Goal: Task Accomplishment & Management: Complete application form

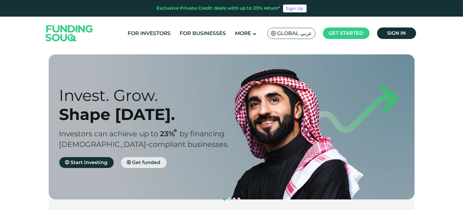
drag, startPoint x: 0, startPoint y: 0, endPoint x: 145, endPoint y: 165, distance: 219.9
click at [145, 165] on span "Get funded" at bounding box center [146, 163] width 28 height 6
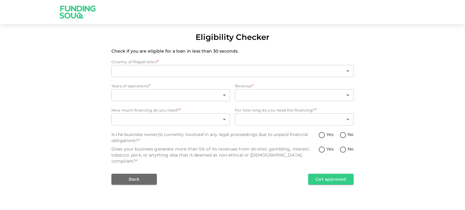
type input "1"
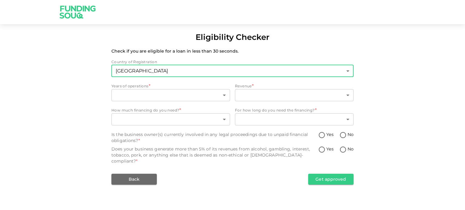
click at [191, 73] on body "Eligibility Checker Check if you are eligible for a loan in less than 30 second…" at bounding box center [232, 105] width 465 height 210
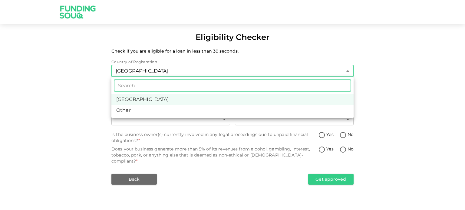
click at [94, 81] on div at bounding box center [232, 105] width 465 height 210
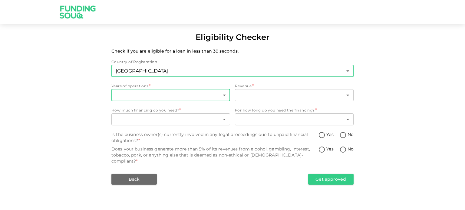
click at [161, 98] on body "Eligibility Checker Check if you are eligible for a loan in less than 30 second…" at bounding box center [232, 105] width 465 height 210
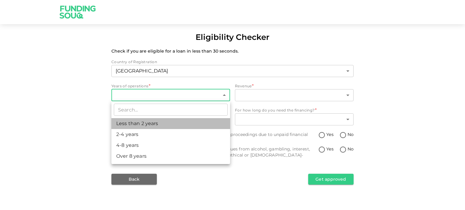
click at [168, 124] on li "Less than 2 years" at bounding box center [170, 123] width 119 height 11
type input "1"
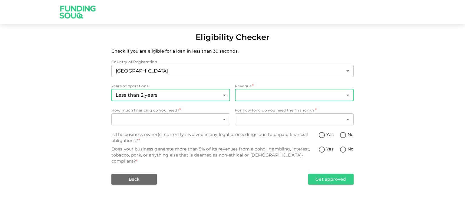
click at [264, 93] on body "Eligibility Checker Check if you are eligible for a loan in less than 30 second…" at bounding box center [232, 105] width 465 height 210
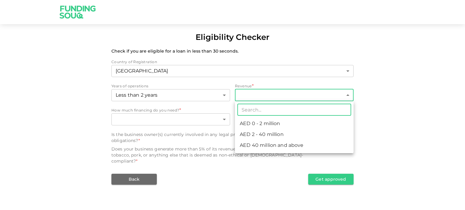
click at [269, 132] on li "AED 2 - 40 million" at bounding box center [294, 134] width 119 height 11
type input "2"
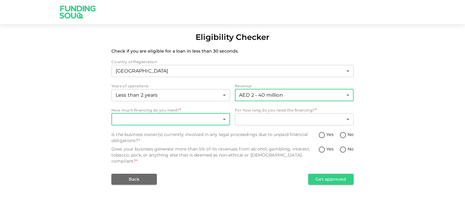
click at [221, 116] on body "Eligibility Checker Check if you are eligible for a loan in less than 30 second…" at bounding box center [232, 105] width 465 height 210
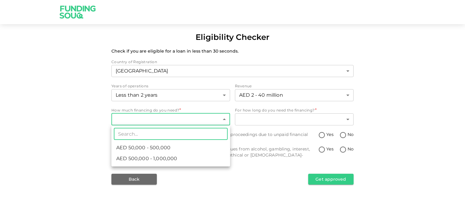
click at [181, 158] on li "AED 500,000 - 1,000,000" at bounding box center [170, 158] width 119 height 11
type input "2"
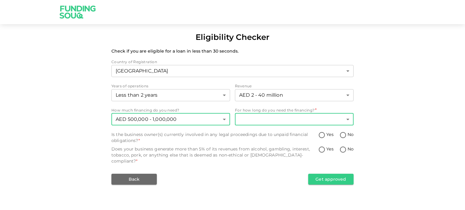
click at [263, 119] on body "Eligibility Checker Check if you are eligible for a loan in less than 30 second…" at bounding box center [232, 105] width 465 height 210
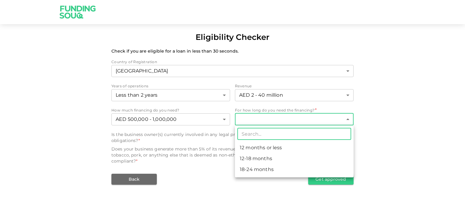
click at [260, 170] on li "18-24 months" at bounding box center [294, 169] width 119 height 11
type input "3"
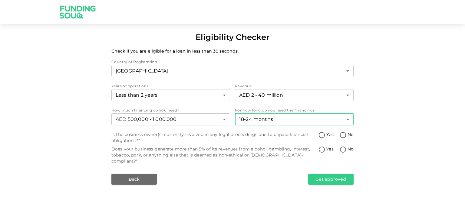
click at [343, 133] on input "No" at bounding box center [342, 136] width 9 height 8
radio input "true"
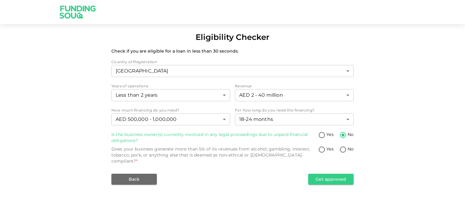
click at [325, 149] on input "Yes" at bounding box center [321, 150] width 9 height 8
radio input "true"
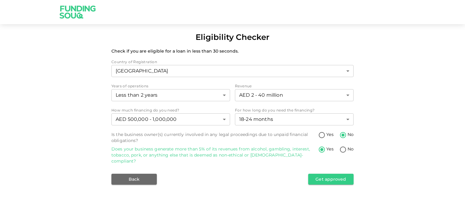
click at [345, 148] on input "No" at bounding box center [342, 150] width 9 height 8
radio input "true"
click at [328, 174] on button "Get approved" at bounding box center [330, 179] width 45 height 11
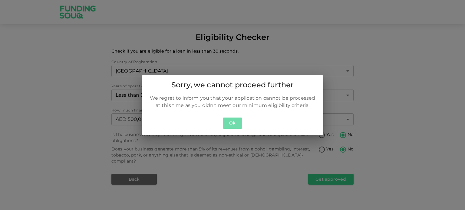
click at [239, 122] on button "Ok" at bounding box center [232, 123] width 19 height 11
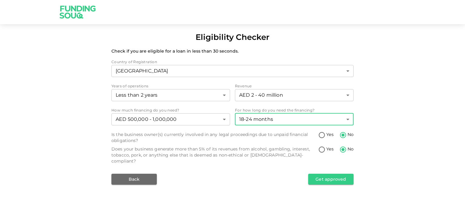
click at [276, 125] on body "Eligibility Checker Check if you are eligible for a loan in less than 30 second…" at bounding box center [232, 105] width 465 height 210
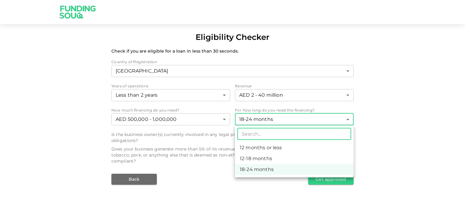
click at [265, 155] on li "12-18 months" at bounding box center [294, 158] width 119 height 11
type input "2"
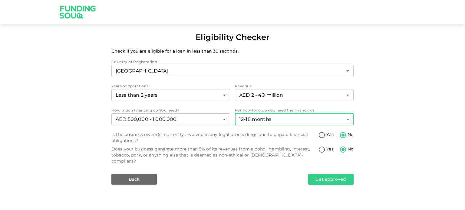
click at [281, 120] on body "Eligibility Checker Check if you are eligible for a loan in less than 30 second…" at bounding box center [232, 105] width 465 height 210
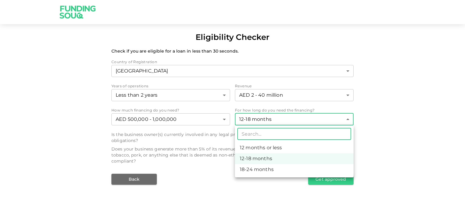
click at [220, 150] on div at bounding box center [232, 105] width 465 height 210
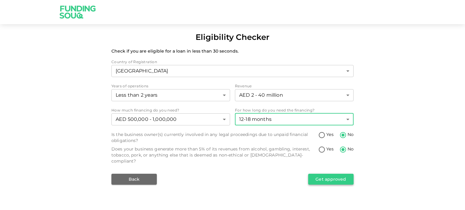
click at [314, 174] on button "Get approved" at bounding box center [330, 179] width 45 height 11
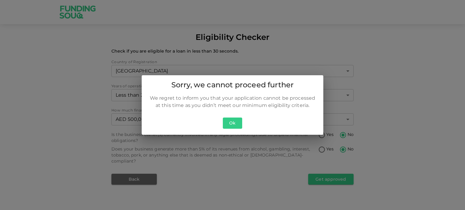
click at [226, 122] on button "Ok" at bounding box center [232, 123] width 19 height 11
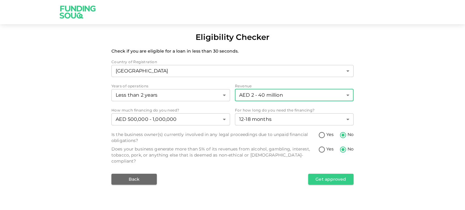
click at [236, 95] on body "Eligibility Checker Check if you are eligible for a loan in less than 30 second…" at bounding box center [232, 105] width 465 height 210
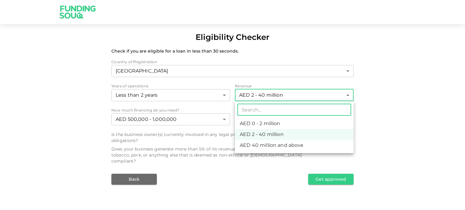
click at [276, 126] on li "AED 0 - 2 million" at bounding box center [294, 123] width 119 height 11
type input "1"
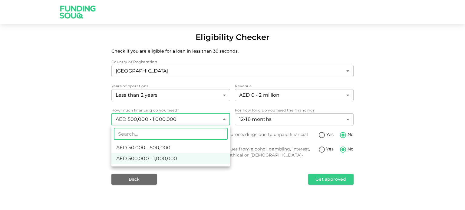
click at [209, 116] on body "Eligibility Checker Check if you are eligible for a loan in less than 30 second…" at bounding box center [232, 105] width 465 height 210
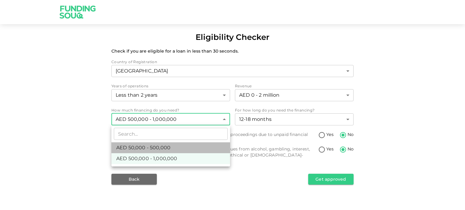
click at [181, 148] on li "AED 50,000 - 500,000" at bounding box center [170, 147] width 119 height 11
type input "1"
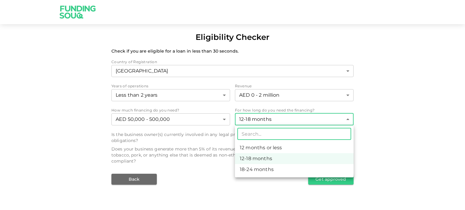
click at [294, 121] on body "Eligibility Checker Check if you are eligible for a loan in less than 30 second…" at bounding box center [232, 105] width 465 height 210
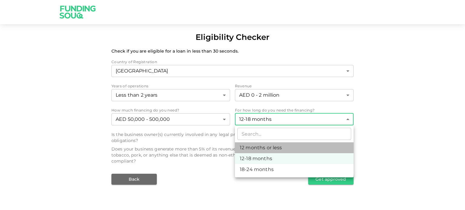
click at [285, 148] on li "12 months or less" at bounding box center [294, 147] width 119 height 11
type input "1"
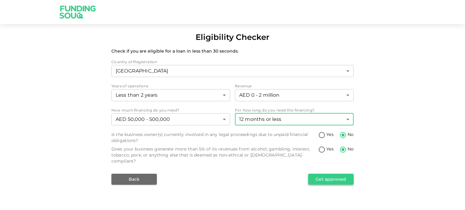
click at [315, 174] on button "Get approved" at bounding box center [330, 179] width 45 height 11
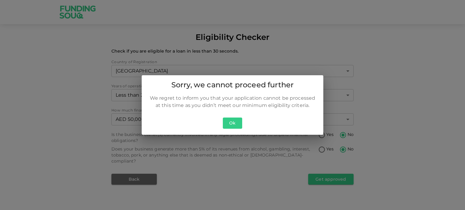
click at [235, 124] on button "Ok" at bounding box center [232, 123] width 19 height 11
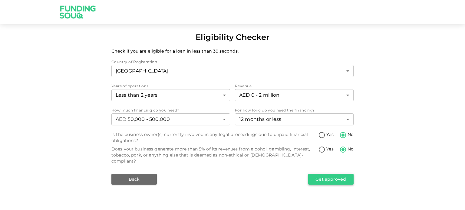
click at [321, 174] on button "Get approved" at bounding box center [330, 179] width 45 height 11
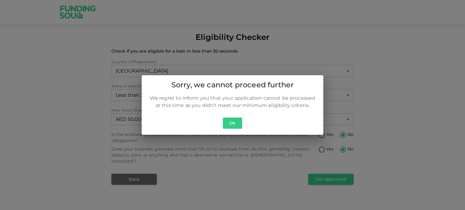
click at [228, 125] on button "Ok" at bounding box center [232, 123] width 19 height 11
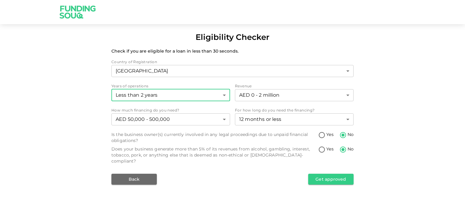
click at [183, 99] on body "Eligibility Checker Check if you are eligible for a loan in less than 30 second…" at bounding box center [232, 105] width 465 height 210
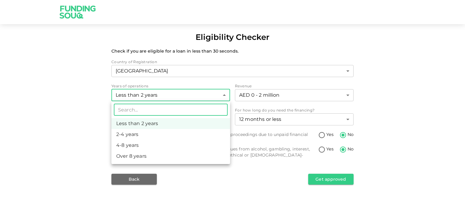
click at [168, 134] on li "2-4 years" at bounding box center [170, 134] width 119 height 11
type input "2"
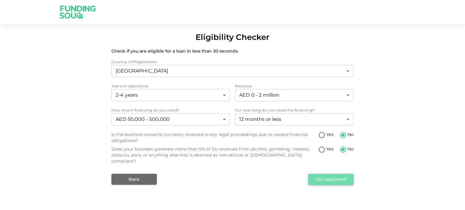
click at [343, 174] on button "Get approved" at bounding box center [330, 179] width 45 height 11
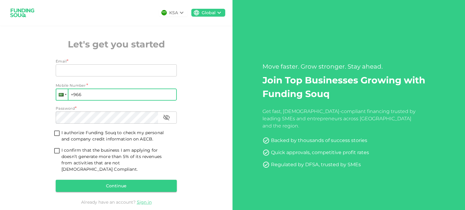
click at [60, 92] on div at bounding box center [61, 94] width 11 height 11
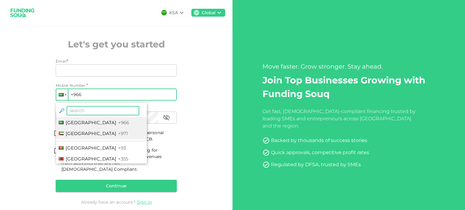
click at [83, 136] on span "United Arab Emirates" at bounding box center [91, 134] width 51 height 6
type input "+971"
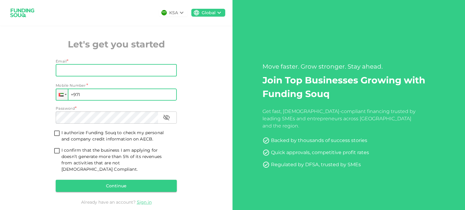
click at [98, 73] on input "Email" at bounding box center [113, 70] width 114 height 12
type input "chand@aspireshipping.ae"
click at [111, 93] on input "+971" at bounding box center [116, 95] width 121 height 12
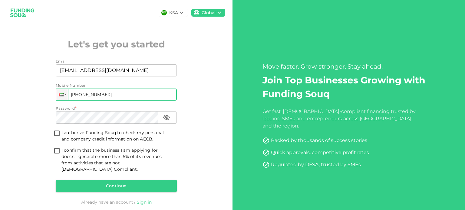
type input "+971 523 331 960"
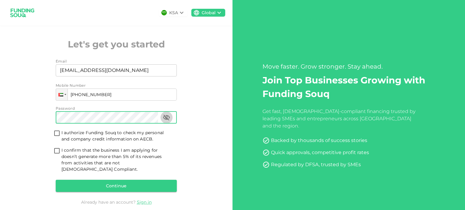
click at [163, 120] on icon "button" at bounding box center [166, 117] width 7 height 7
click at [54, 130] on input "I authorize Funding Souq to check my personal and company credit information on…" at bounding box center [56, 134] width 9 height 8
checkbox input "true"
click at [55, 151] on input "I confirm that the business I am applying for doesn’t generate more than 5% of …" at bounding box center [56, 151] width 9 height 8
checkbox input "true"
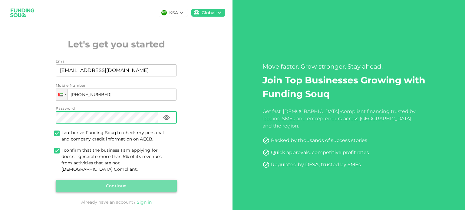
click at [107, 180] on button "Continue" at bounding box center [116, 186] width 121 height 12
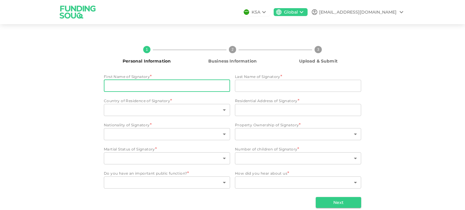
click at [175, 84] on input "First Name of Signatory" at bounding box center [167, 86] width 126 height 12
type input "Chandsab"
type input "Mujawar"
type input "United Arab Emirates"
type input "Rolla Street, Bur Dubai"
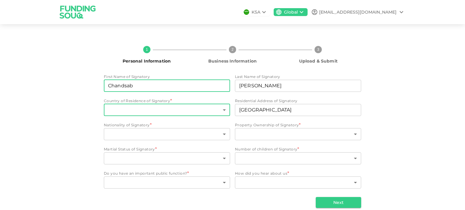
click at [200, 111] on body "KSA Global chand@aspireshipping.ae 1 Personal Information 2 Business Informatio…" at bounding box center [232, 105] width 465 height 210
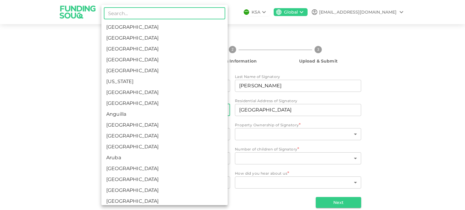
click at [154, 34] on li "United Arab Emirates" at bounding box center [164, 38] width 126 height 11
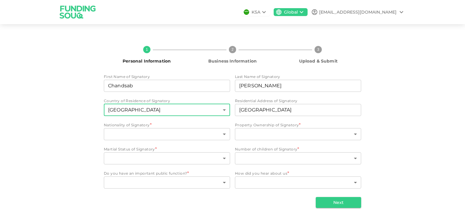
type input "2"
click at [256, 111] on input "Rolla Street, Bur Dubai" at bounding box center [298, 110] width 126 height 12
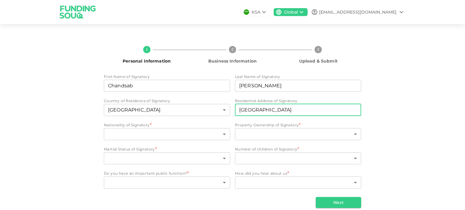
click at [256, 111] on input "Rolla Street, Bur Dubai" at bounding box center [298, 110] width 126 height 12
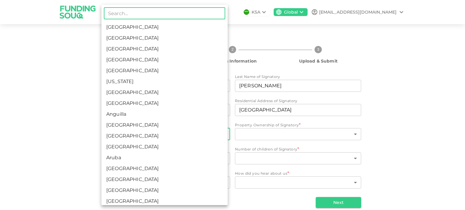
click at [166, 135] on body "KSA Global chand@aspireshipping.ae 1 Personal Information 2 Business Informatio…" at bounding box center [232, 105] width 465 height 210
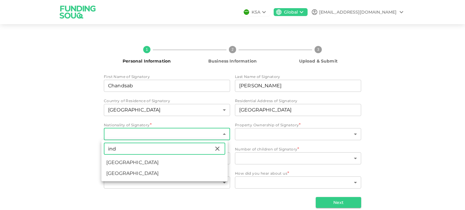
type input "ind"
click at [159, 167] on li "India" at bounding box center [164, 162] width 126 height 11
type input "88"
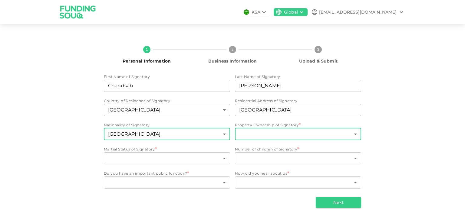
click at [245, 134] on body "KSA Global chand@aspireshipping.ae 1 Personal Information 2 Business Informatio…" at bounding box center [232, 105] width 465 height 210
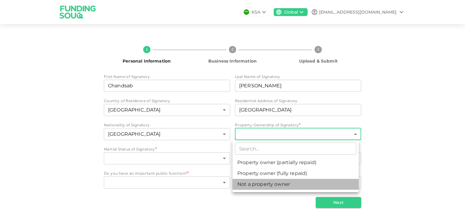
click at [293, 184] on li "Not a property owner" at bounding box center [295, 184] width 126 height 11
type input "3"
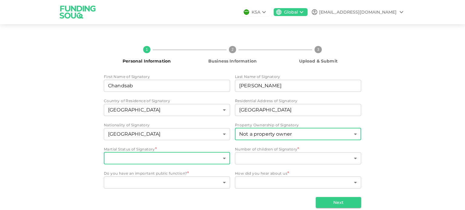
click at [178, 161] on body "KSA Global chand@aspireshipping.ae 1 Personal Information 2 Business Informatio…" at bounding box center [232, 105] width 465 height 210
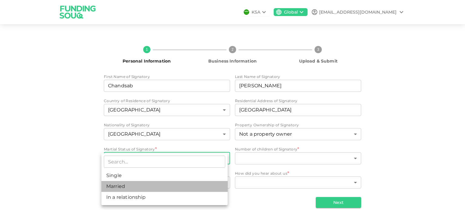
click at [146, 185] on li "Married" at bounding box center [164, 186] width 126 height 11
type input "2"
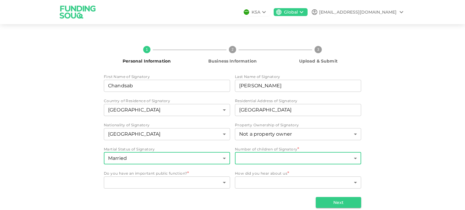
click at [282, 158] on body "KSA Global chand@aspireshipping.ae 1 Personal Information 2 Business Informatio…" at bounding box center [232, 105] width 465 height 210
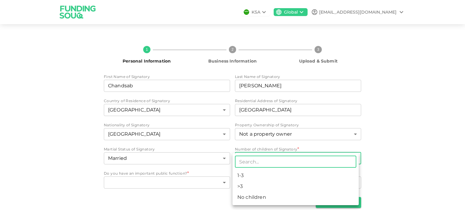
click at [270, 174] on li "1-3" at bounding box center [295, 175] width 126 height 11
type input "1"
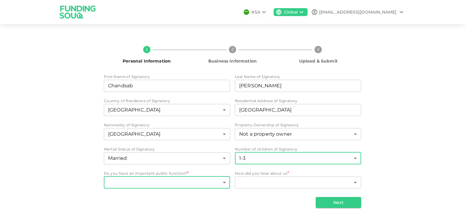
click at [177, 183] on body "KSA Global chand@aspireshipping.ae 1 Personal Information 2 Business Informatio…" at bounding box center [232, 105] width 465 height 210
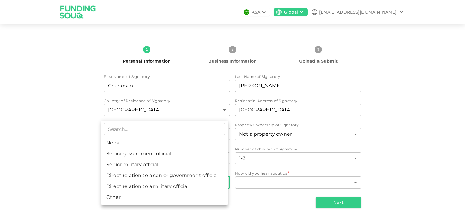
click at [65, 164] on div at bounding box center [232, 105] width 465 height 210
click at [204, 184] on body "KSA Global chand@aspireshipping.ae 1 Personal Information 2 Business Informatio…" at bounding box center [232, 105] width 465 height 210
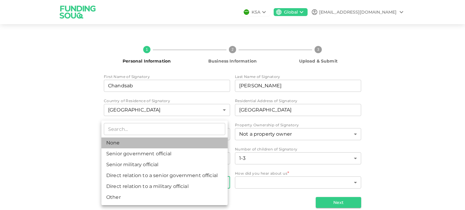
click at [186, 143] on li "None" at bounding box center [164, 143] width 126 height 11
type input "1"
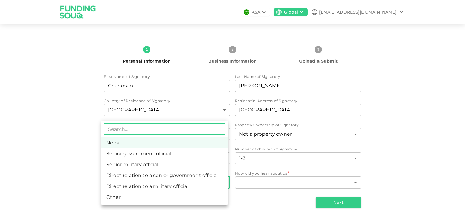
click at [186, 179] on body "KSA Global chand@aspireshipping.ae 1 Personal Information 2 Business Informatio…" at bounding box center [232, 105] width 465 height 210
click at [266, 175] on div at bounding box center [232, 105] width 465 height 210
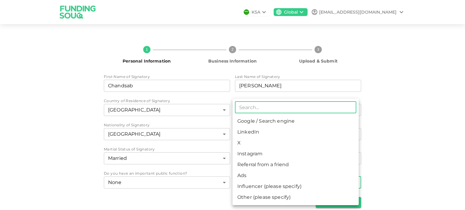
click at [268, 181] on body "KSA Global chand@aspireshipping.ae 1 Personal Information 2 Business Informatio…" at bounding box center [232, 105] width 465 height 210
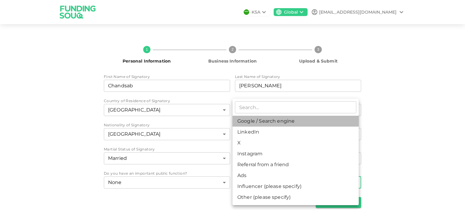
click at [289, 126] on li "Google / Search engine" at bounding box center [295, 121] width 126 height 11
type input "1"
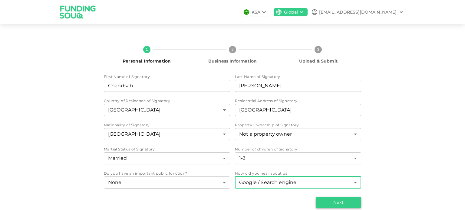
click at [334, 201] on button "Next" at bounding box center [337, 202] width 45 height 11
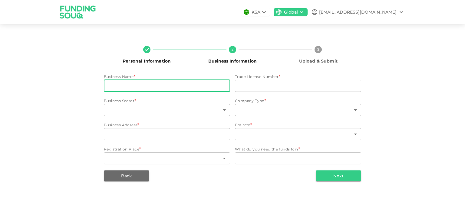
click at [180, 83] on input "businessName" at bounding box center [167, 86] width 126 height 12
type input "ASPIRE SKY SHIPPING LLC"
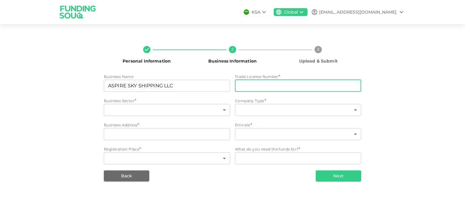
click at [276, 89] on input "tradeLicenseNumber" at bounding box center [298, 86] width 126 height 12
paste input "1424650"
type input "1424650"
click at [203, 106] on body "KSA Global chand@aspireshipping.ae Personal Information 2 Business Information …" at bounding box center [232, 105] width 465 height 210
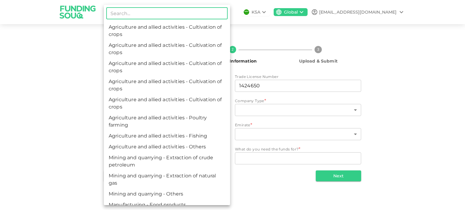
click at [161, 13] on input "text" at bounding box center [166, 13] width 121 height 12
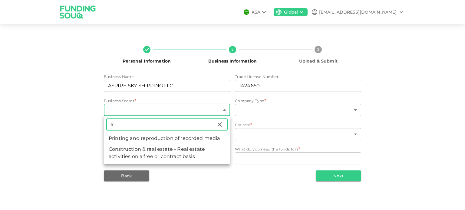
type input "f"
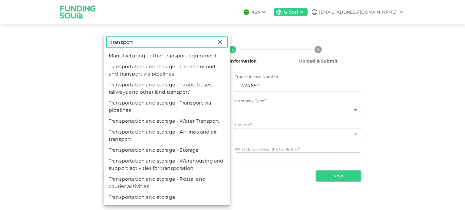
type input "transport"
click at [176, 199] on li "Transportation and storage" at bounding box center [167, 197] width 126 height 11
type input "159"
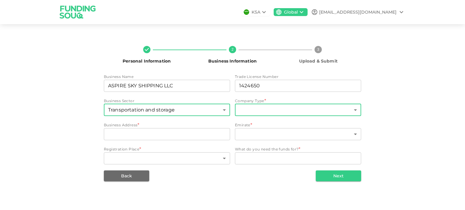
click at [278, 108] on body "KSA Global chand@aspireshipping.ae Personal Information 2 Business Information …" at bounding box center [232, 105] width 465 height 210
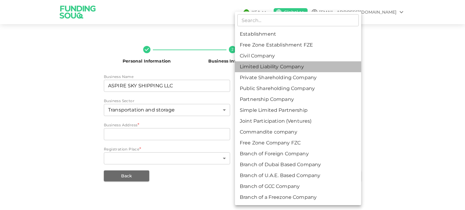
click at [299, 64] on li "Limited Liability Company" at bounding box center [298, 66] width 126 height 11
type input "4"
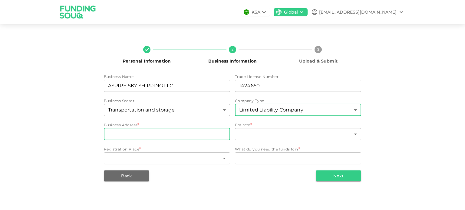
click at [174, 136] on input "businessAddress" at bounding box center [167, 134] width 126 height 12
click at [208, 134] on input "businessAddress" at bounding box center [167, 134] width 126 height 12
paste input "Office No: 201-464, Digibiz,, Mashreq"
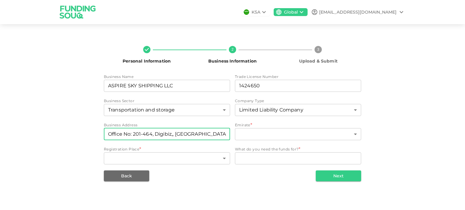
click at [172, 135] on input "Office No: 201-464, Digibiz,, Mashreq" at bounding box center [167, 134] width 126 height 12
click at [202, 137] on input "Office No: 201-464, Digibiz, Mashreq" at bounding box center [167, 134] width 126 height 12
paste input "Building, Al Souq Al Kabeer, Bur Dubai, Dubai, 128069, Dubai"
click at [213, 134] on input "Office No: 201-464, Digibiz, Mashreq Building, Al Souq Al Kabeer, Bur Dubai, Du…" at bounding box center [167, 134] width 126 height 12
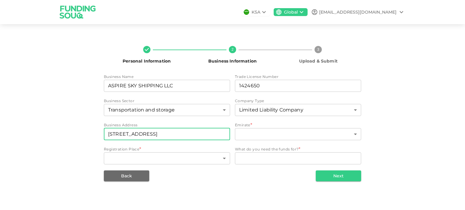
click at [213, 134] on input "Office No: 201-464, Digibiz, Mashreq Building, Al Souq Al Kabeer, Bur Dubai, Du…" at bounding box center [167, 134] width 126 height 12
click at [199, 134] on input "Office No: 201-464, Digibiz, Mashreq Building, Al Souq Al Kabeer, Bur Dubai, Du…" at bounding box center [167, 134] width 126 height 12
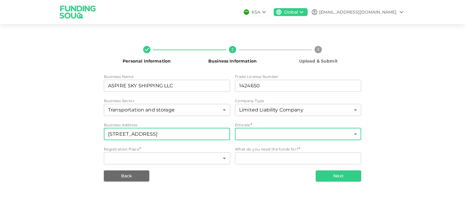
type input "Office No: 201-464, Digibiz, Mashreq Building, Al Souq Al Kabeer, Bur Dubai, 12…"
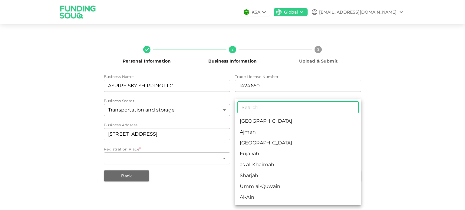
click at [257, 138] on body "KSA Global chand@aspireshipping.ae Personal Information 2 Business Information …" at bounding box center [232, 105] width 465 height 210
click at [260, 141] on li "Dubai" at bounding box center [298, 143] width 126 height 11
type input "3"
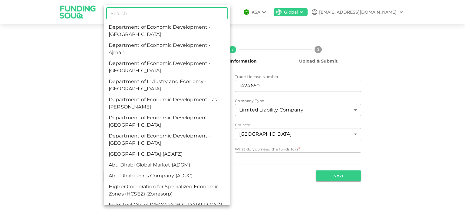
click at [194, 156] on body "KSA Global chand@aspireshipping.ae Personal Information 2 Business Information …" at bounding box center [232, 105] width 465 height 210
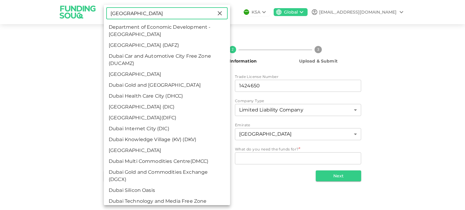
type input "dubai"
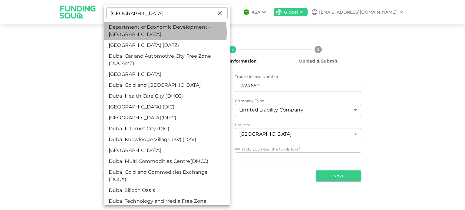
click at [160, 32] on li "Department of Economic Development - Dubai" at bounding box center [167, 31] width 126 height 18
type input "3"
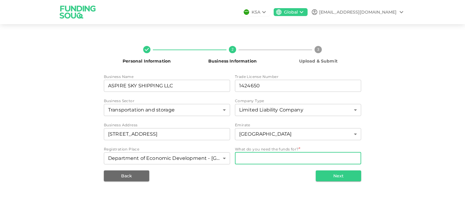
click at [255, 158] on textarea "WhatDoYouNeedFundsFor" at bounding box center [298, 158] width 118 height 7
click at [295, 159] on textarea "WhatDoYouNeedFundsFor" at bounding box center [298, 158] width 118 height 7
click at [267, 154] on div "x WhatDoYouNeedFundsFor" at bounding box center [298, 158] width 126 height 12
type textarea "Working capital"
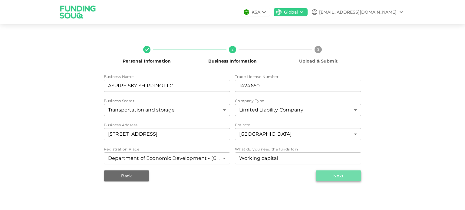
click at [329, 177] on button "Next" at bounding box center [337, 176] width 45 height 11
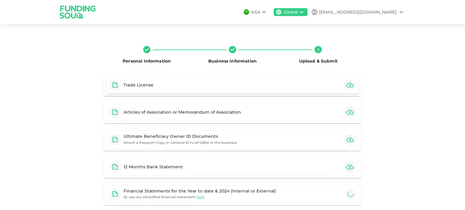
click at [261, 84] on div "Trade License" at bounding box center [232, 85] width 252 height 18
click at [208, 112] on div "Articles of Association or Memorandum of Association" at bounding box center [181, 112] width 117 height 6
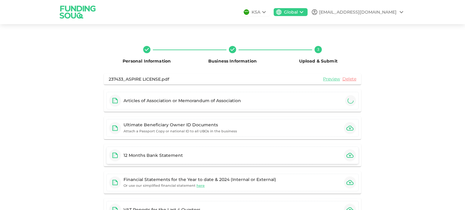
click at [214, 152] on div "12 Months Bank Statement" at bounding box center [232, 156] width 252 height 18
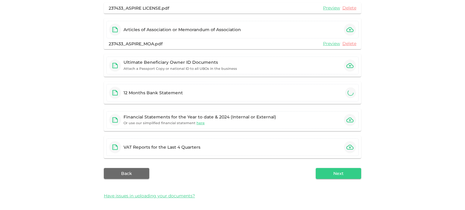
scroll to position [60, 0]
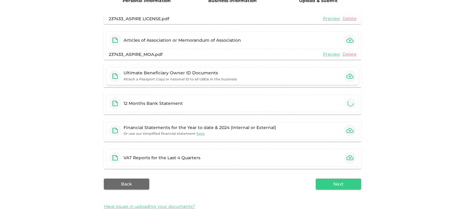
click at [194, 76] on div "Ultimate Beneficiary Owner ID Documents Attach a Passport Copy or national ID t…" at bounding box center [179, 76] width 113 height 12
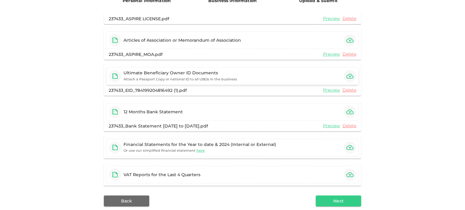
click at [346, 78] on icon "button" at bounding box center [349, 76] width 7 height 7
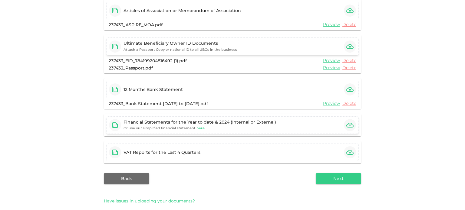
click at [196, 128] on span "here" at bounding box center [200, 128] width 8 height 4
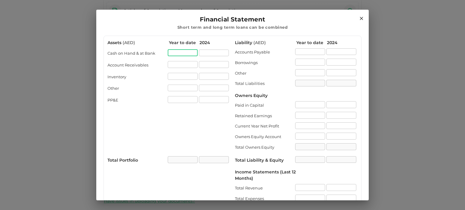
click at [171, 55] on input "assets.cashOnHandAtBank[0].value" at bounding box center [183, 53] width 30 height 7
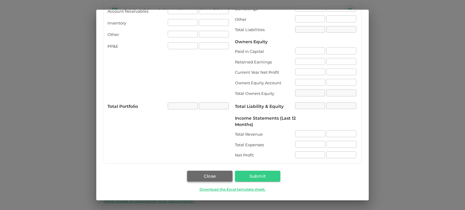
click at [211, 172] on button "Close" at bounding box center [209, 176] width 45 height 11
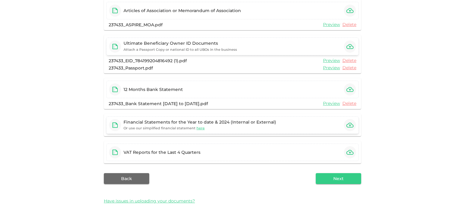
click at [240, 124] on div "Financial Statements for the Year to date & 2024 (Internal or External)" at bounding box center [199, 122] width 152 height 6
click at [198, 128] on span "here" at bounding box center [200, 128] width 8 height 4
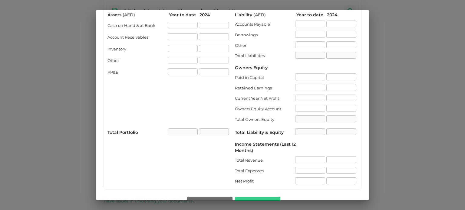
scroll to position [16, 0]
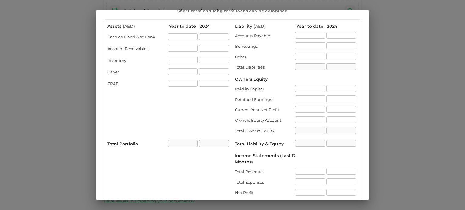
click at [90, 102] on div "Financial Statement Short term and long term loans can be combined Assets ( AED…" at bounding box center [232, 105] width 465 height 210
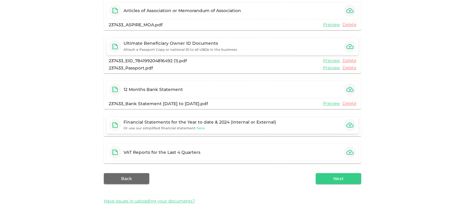
click at [196, 128] on span "here" at bounding box center [200, 128] width 8 height 4
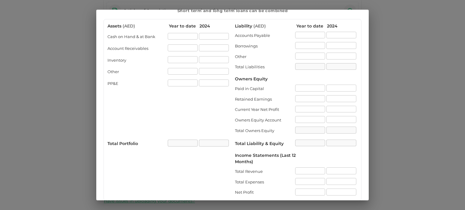
scroll to position [15, 0]
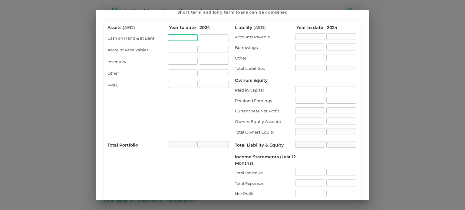
click at [189, 36] on input "assets.cashOnHandAtBank[0].value" at bounding box center [183, 37] width 30 height 7
click at [188, 37] on input "assets.cashOnHandAtBank[0].value" at bounding box center [183, 37] width 30 height 7
click at [205, 36] on input "assets.cashOnHandAtBank[1].value" at bounding box center [214, 37] width 30 height 7
click at [187, 38] on input "assets.cashOnHandAtBank[0].value" at bounding box center [183, 37] width 30 height 7
type input "100000"
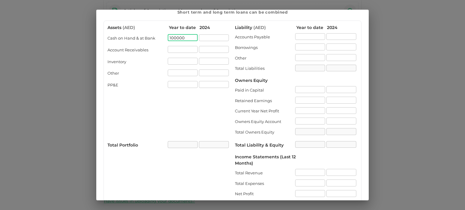
type input "100000"
type input "40000"
click at [201, 36] on input "40000" at bounding box center [214, 37] width 30 height 7
type input "80000"
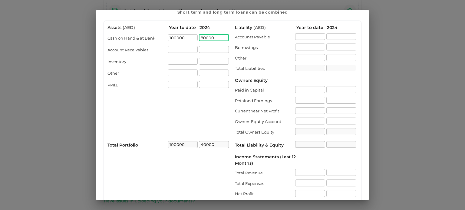
type input "80000"
type input "450000"
type input "550000"
type input "300000"
type input "380000"
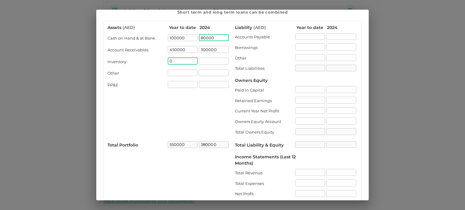
type input "0"
type input "50000"
type input "600000"
type input "40000"
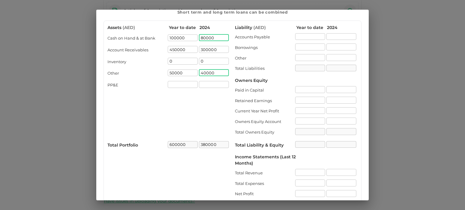
type input "420000"
type input "20000"
type input "620000"
type input "15000"
type input "435000"
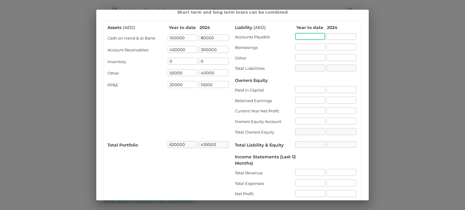
click at [308, 35] on input "liability.accountPayable[0].value" at bounding box center [310, 36] width 30 height 7
type input "350000"
type input "250000"
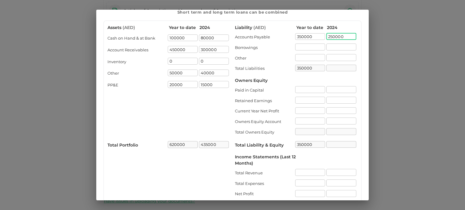
type input "250000"
type input "0"
type input "50000"
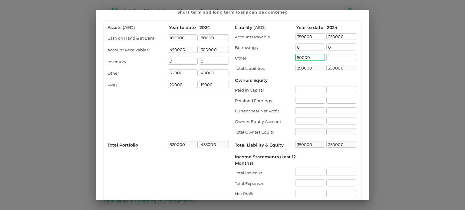
type input "400000"
type input "40000"
type input "290000"
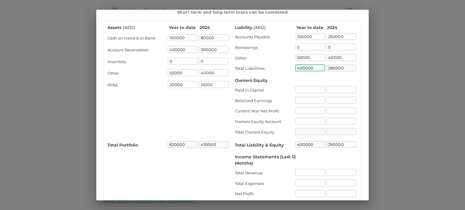
scroll to position [54, 0]
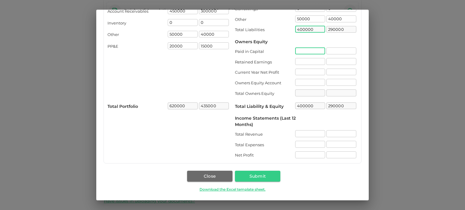
click at [301, 53] on input "liability.paidInCapital[0].value" at bounding box center [310, 50] width 30 height 7
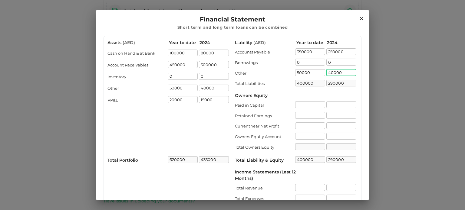
click at [328, 74] on input "40000" at bounding box center [341, 72] width 30 height 7
click at [295, 73] on input "50000" at bounding box center [310, 72] width 30 height 7
type input "30000"
type input "380000"
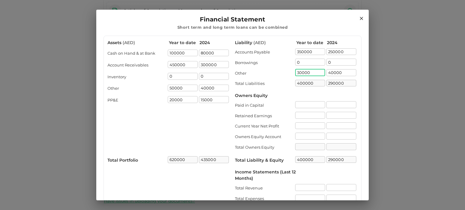
type input "380000"
type input "20000"
type input "270000"
click at [301, 102] on input "liability.paidInCapital[0].value" at bounding box center [310, 104] width 30 height 7
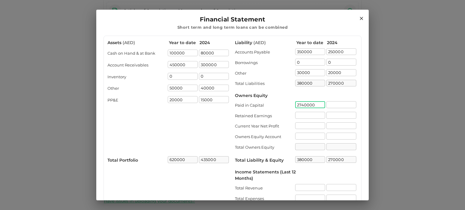
type input "2740000"
type input "3120000"
type input "2740000"
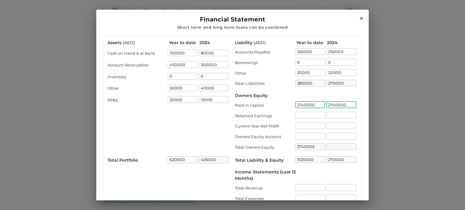
type input "3010000"
type input "40000"
type input "2780000"
type input "3160000"
type input "30000"
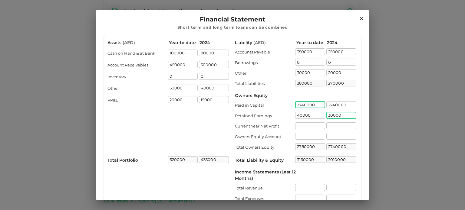
type input "2770000"
type input "3040000"
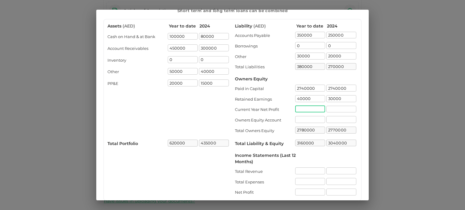
scroll to position [17, 0]
type input "90000"
type input "2870000"
type input "3250000"
type input "60000"
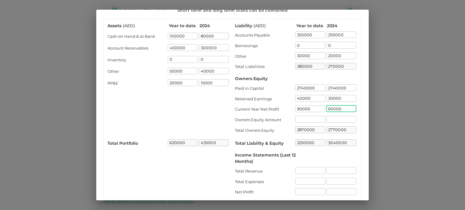
type input "2830000"
type input "3100000"
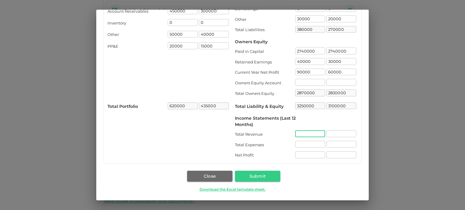
click at [299, 132] on input "incomeStatements.totalRevenue[0].value" at bounding box center [310, 133] width 30 height 7
click at [311, 135] on input "360000" at bounding box center [310, 133] width 30 height 7
type input "3600000"
click at [341, 132] on input "300000" at bounding box center [341, 133] width 30 height 7
type input "3000000"
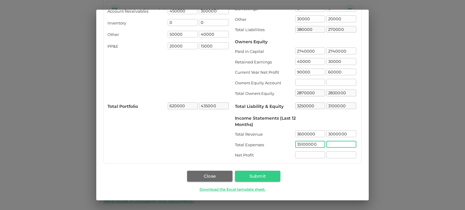
click at [304, 143] on input "35100000" at bounding box center [310, 144] width 30 height 7
type input "3510000"
type input "2940000"
type input "90000"
type input "60000"
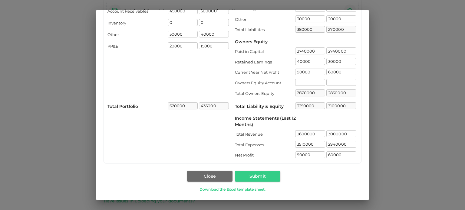
click at [267, 121] on div "Income Statements (Last 12 Months)" at bounding box center [265, 121] width 61 height 13
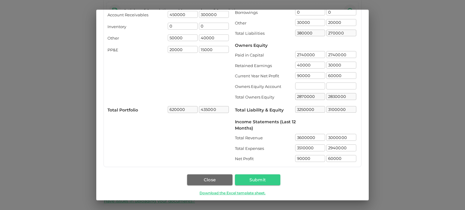
scroll to position [0, 0]
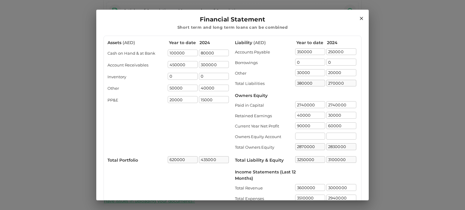
click at [358, 20] on icon at bounding box center [360, 18] width 5 height 5
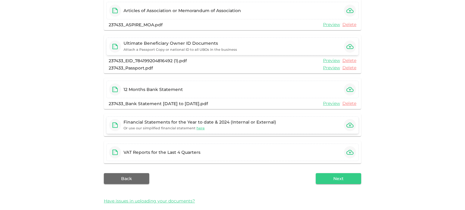
click at [347, 123] on icon "button" at bounding box center [349, 125] width 7 height 7
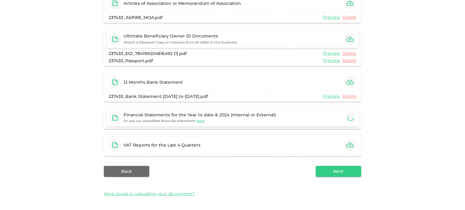
click at [260, 113] on div "Financial Statements for the Year to date & 2024 (Internal or External)" at bounding box center [199, 115] width 152 height 6
click at [316, 141] on div "VAT Reports for the Last 4 Quarters" at bounding box center [232, 145] width 252 height 18
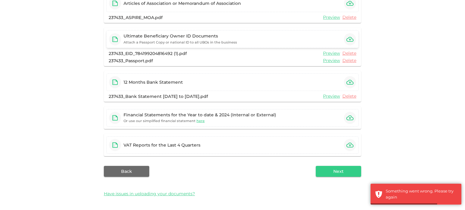
click at [350, 120] on icon "button" at bounding box center [349, 117] width 7 height 7
click at [346, 144] on icon "button" at bounding box center [349, 145] width 7 height 7
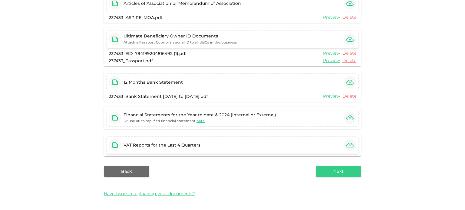
click at [236, 142] on div "VAT Reports for the Last 4 Quarters" at bounding box center [232, 145] width 252 height 18
click at [337, 168] on button "Next" at bounding box center [337, 171] width 45 height 11
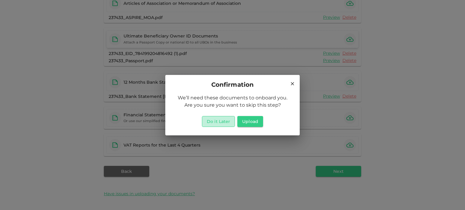
click at [230, 121] on button "Do it Later" at bounding box center [218, 121] width 33 height 11
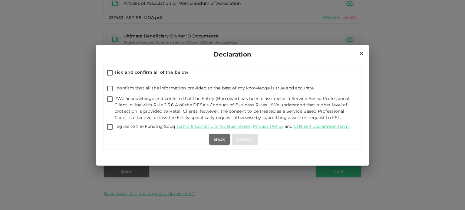
click at [112, 73] on input "Tick and confirm all of the below" at bounding box center [109, 73] width 9 height 8
checkbox input "true"
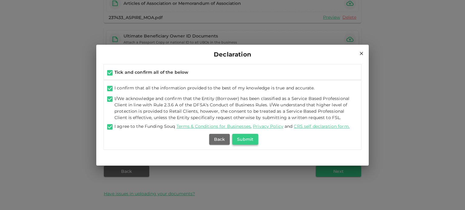
click at [235, 139] on button "Submit" at bounding box center [245, 139] width 26 height 11
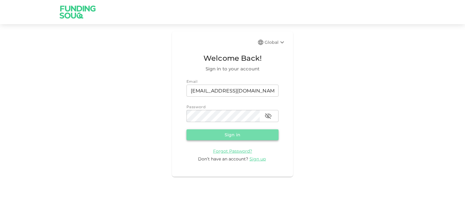
click at [213, 140] on button "Sign in" at bounding box center [232, 134] width 92 height 11
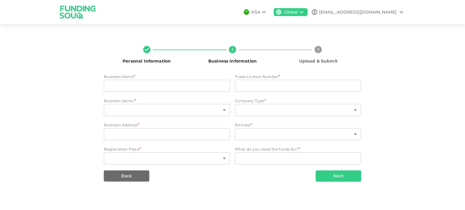
type input "ASPIRE SKY SHIPPING LLC"
type input "1424650"
type input "159"
type input "4"
type input "Office No: 201-464, Digibiz, Mashreq Building, Al Souq Al Kabeer, Bur Dubai, 12…"
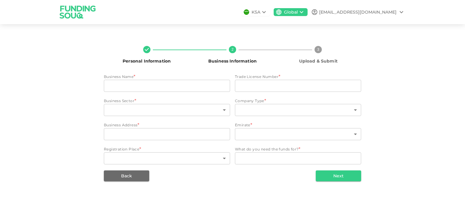
type input "3"
type textarea "Working capital"
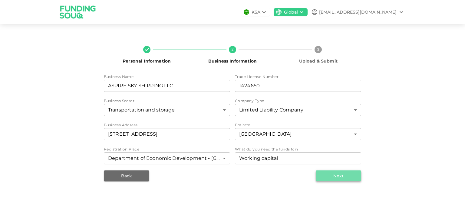
click at [339, 180] on button "Next" at bounding box center [337, 176] width 45 height 11
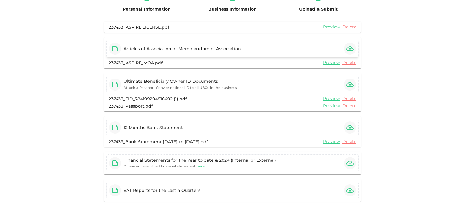
scroll to position [97, 0]
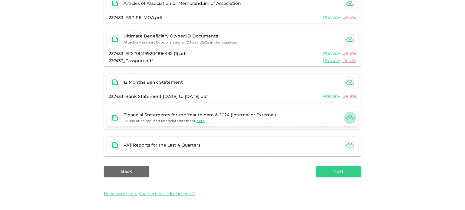
click at [346, 117] on icon "button" at bounding box center [349, 118] width 7 height 5
click at [323, 147] on div "VAT Reports for the Last 4 Quarters" at bounding box center [232, 145] width 252 height 18
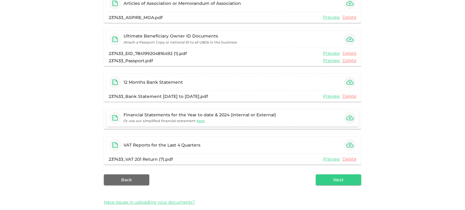
click at [240, 117] on div "Financial Statements for the Year to date & 2024 (Internal or External)" at bounding box center [199, 115] width 152 height 6
click at [263, 141] on div "VAT Reports for the Last 4 Quarters" at bounding box center [232, 145] width 252 height 18
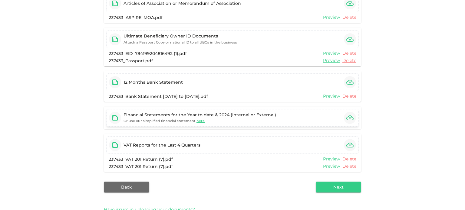
click at [347, 120] on icon "button" at bounding box center [349, 118] width 7 height 5
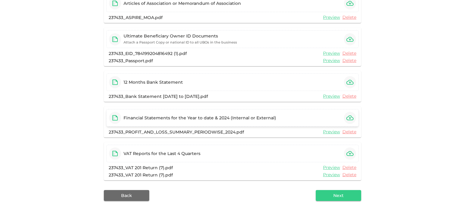
click at [266, 118] on div "Financial Statements for the Year to date & 2024 (Internal or External)" at bounding box center [199, 118] width 152 height 6
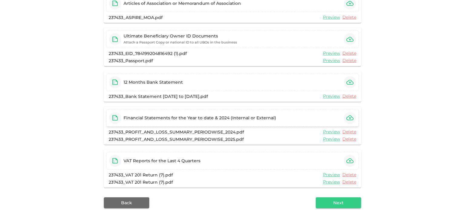
click at [236, 118] on div "Financial Statements for the Year to date & 2024 (Internal or External)" at bounding box center [199, 118] width 152 height 6
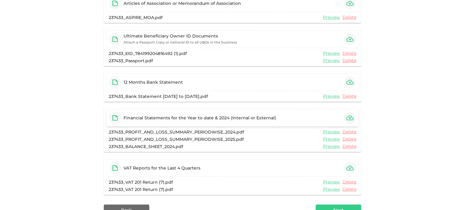
click at [210, 116] on div "Financial Statements for the Year to date & 2024 (Internal or External)" at bounding box center [199, 118] width 152 height 6
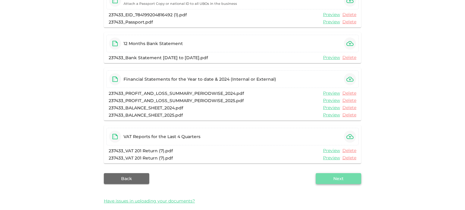
click at [331, 178] on button "Next" at bounding box center [337, 178] width 45 height 11
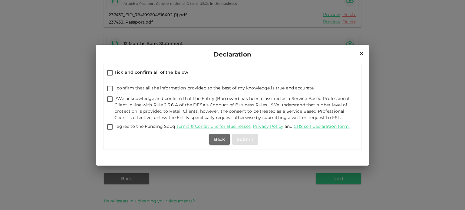
click at [109, 70] on input "Tick and confirm all of the below" at bounding box center [109, 73] width 9 height 8
checkbox input "true"
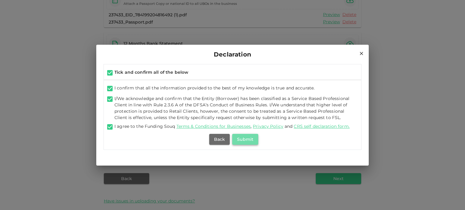
click at [253, 141] on button "Submit" at bounding box center [245, 139] width 26 height 11
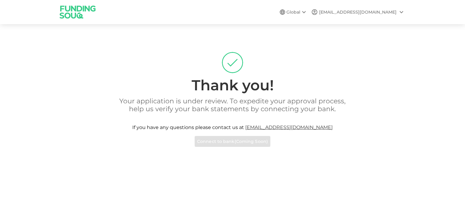
click at [247, 102] on p "Your application is under review. To expedite your approval process, help us ve…" at bounding box center [232, 105] width 241 height 16
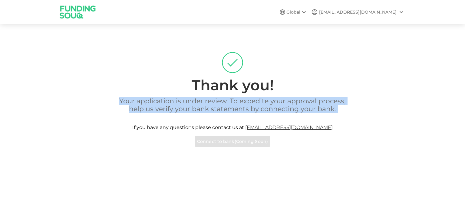
click at [247, 102] on p "Your application is under review. To expedite your approval process, help us ve…" at bounding box center [232, 105] width 241 height 16
click at [221, 110] on p "Your application is under review. To expedite your approval process, help us ve…" at bounding box center [232, 105] width 241 height 16
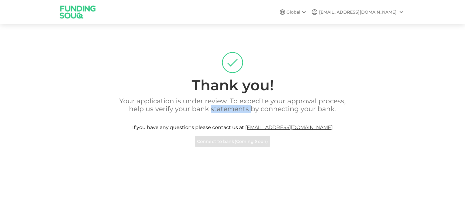
click at [221, 110] on p "Your application is under review. To expedite your approval process, help us ve…" at bounding box center [232, 105] width 241 height 16
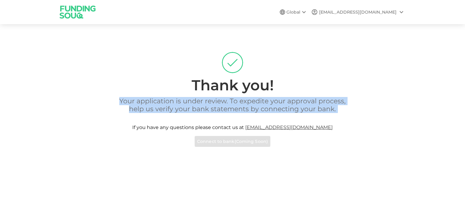
click at [221, 110] on p "Your application is under review. To expedite your approval process, help us ve…" at bounding box center [232, 105] width 241 height 16
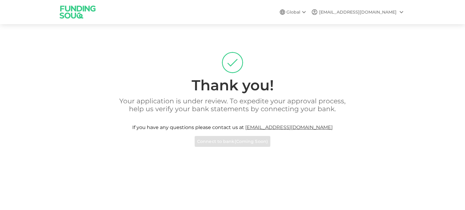
click at [240, 143] on div "Your application is under review. To expedite your approval process, help us ve…" at bounding box center [232, 122] width 345 height 50
click at [356, 14] on div "[EMAIL_ADDRESS][DOMAIN_NAME]" at bounding box center [357, 12] width 77 height 6
click at [316, 13] on div at bounding box center [232, 105] width 465 height 210
click at [307, 11] on div "Global" at bounding box center [296, 11] width 21 height 7
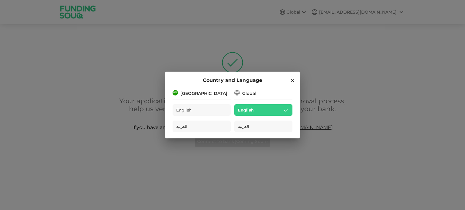
click at [214, 97] on hr at bounding box center [201, 98] width 58 height 3
click at [235, 94] on icon at bounding box center [237, 93] width 6 height 6
click at [245, 93] on div "Global" at bounding box center [249, 93] width 14 height 6
click at [292, 80] on icon at bounding box center [291, 80] width 5 height 5
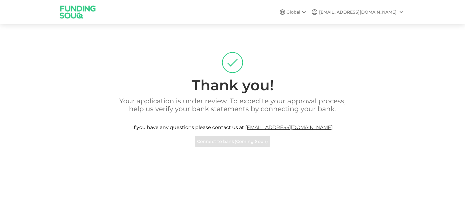
click at [85, 11] on img at bounding box center [77, 12] width 45 height 24
click at [263, 104] on p "Your application is under review. To expedite your approval process, help us ve…" at bounding box center [232, 105] width 241 height 16
click at [297, 114] on div "Your application is under review. To expedite your approval process, help us ve…" at bounding box center [232, 122] width 345 height 50
